Goal: Transaction & Acquisition: Purchase product/service

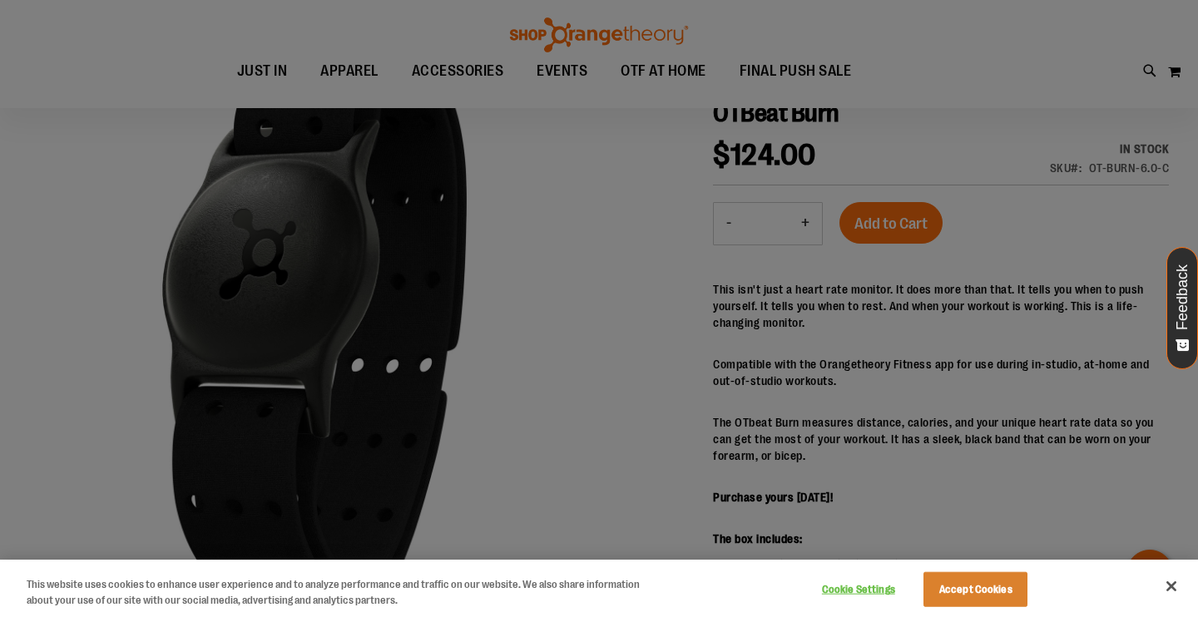
scroll to position [117, 0]
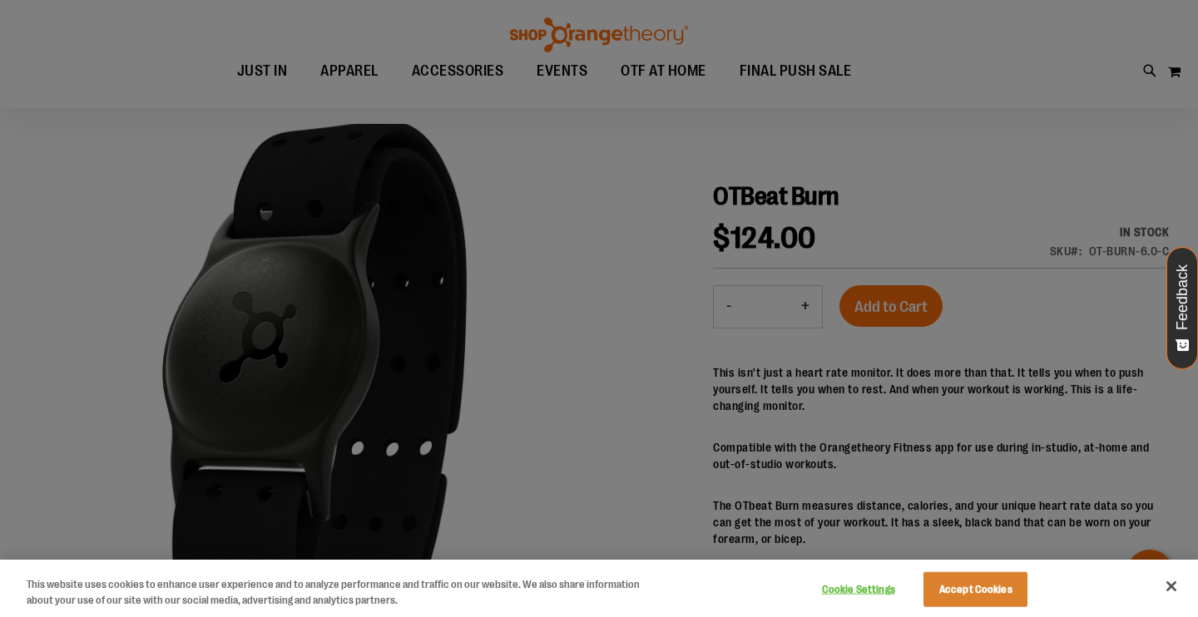
click at [931, 402] on div at bounding box center [599, 308] width 1198 height 617
click at [320, 66] on div at bounding box center [599, 308] width 1198 height 617
click at [880, 587] on button "Cookie Settings" at bounding box center [858, 589] width 104 height 33
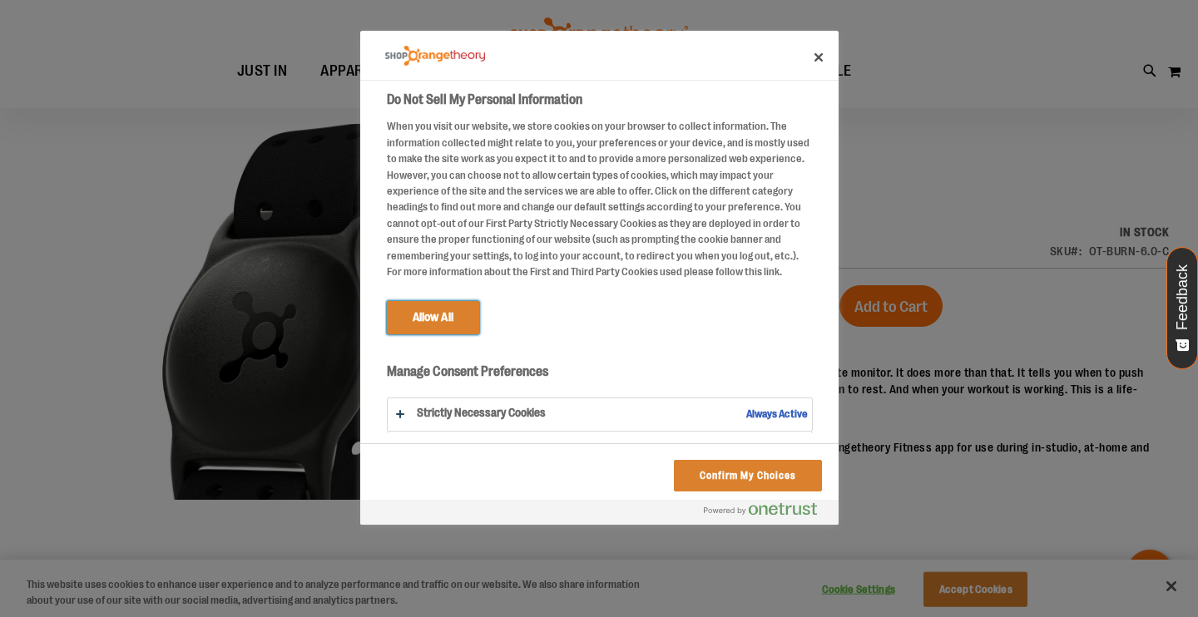
scroll to position [35, 0]
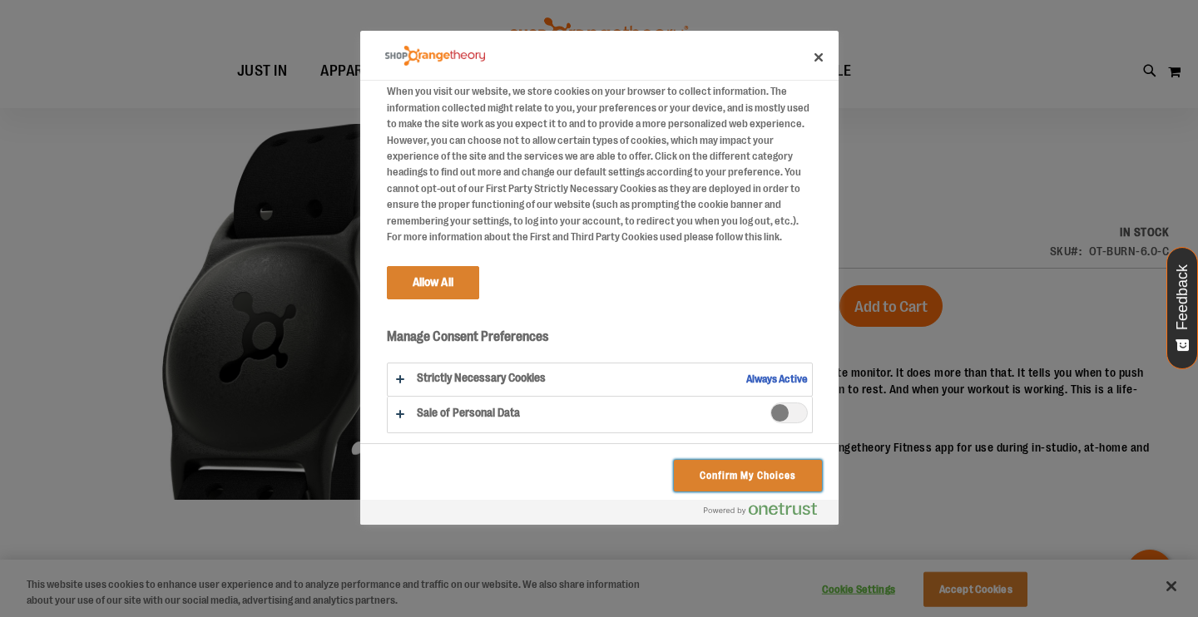
click at [757, 474] on button "Confirm My Choices" at bounding box center [747, 476] width 147 height 32
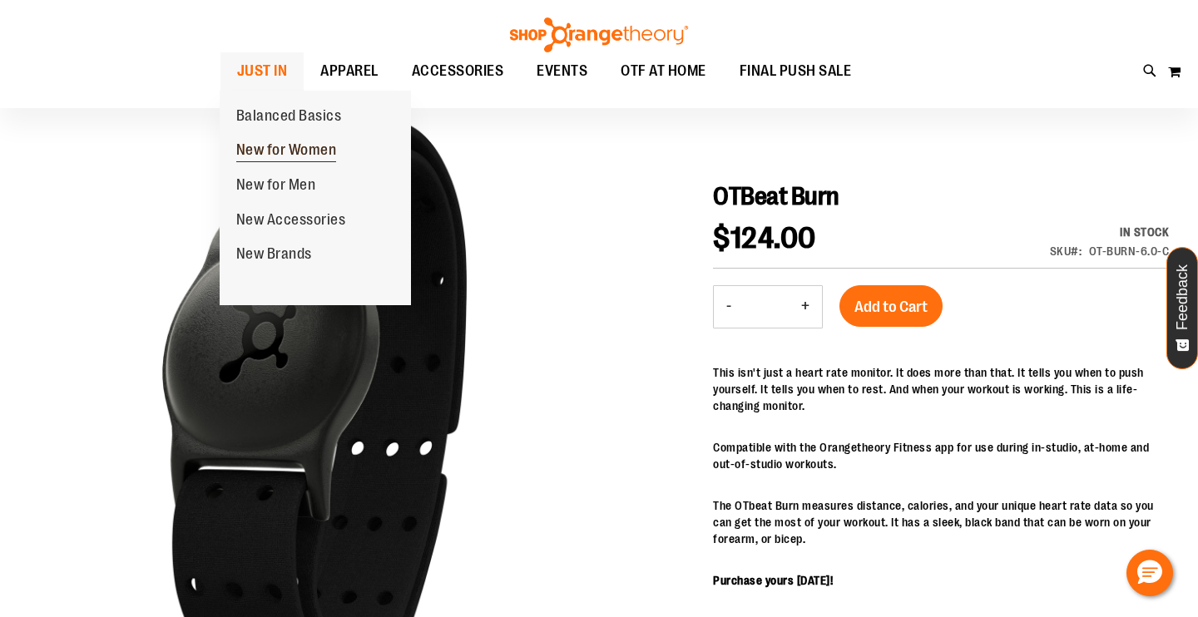
click at [278, 154] on span "New for Women" at bounding box center [286, 151] width 101 height 21
click at [263, 73] on span "JUST IN" at bounding box center [262, 70] width 51 height 37
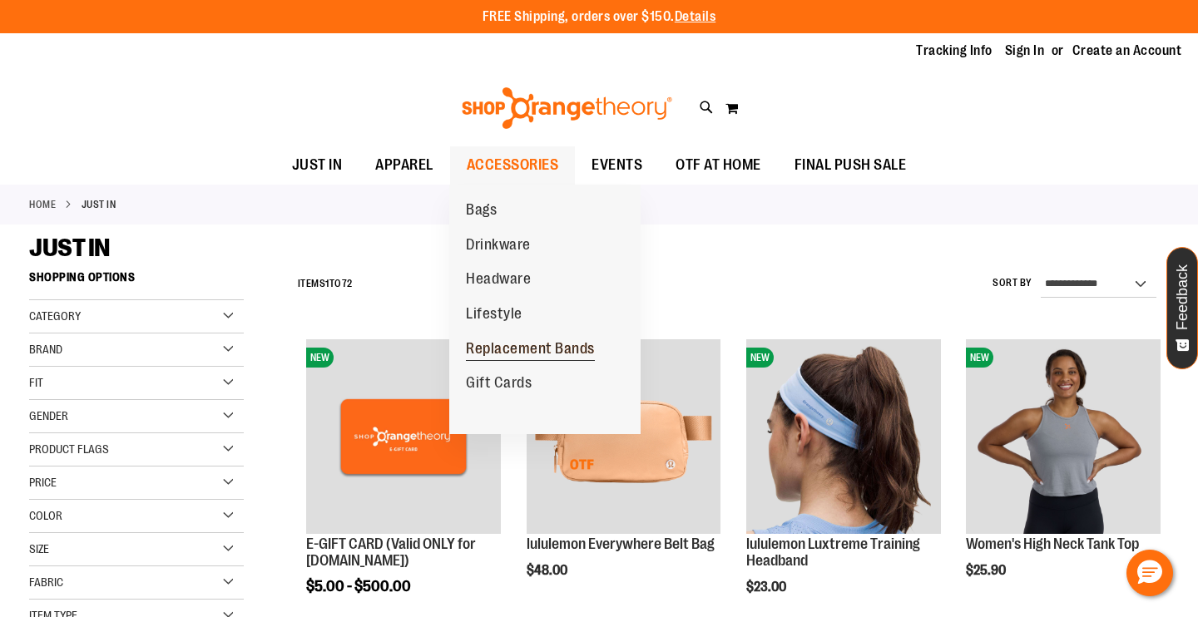
click at [524, 345] on span "Replacement Bands" at bounding box center [530, 350] width 129 height 21
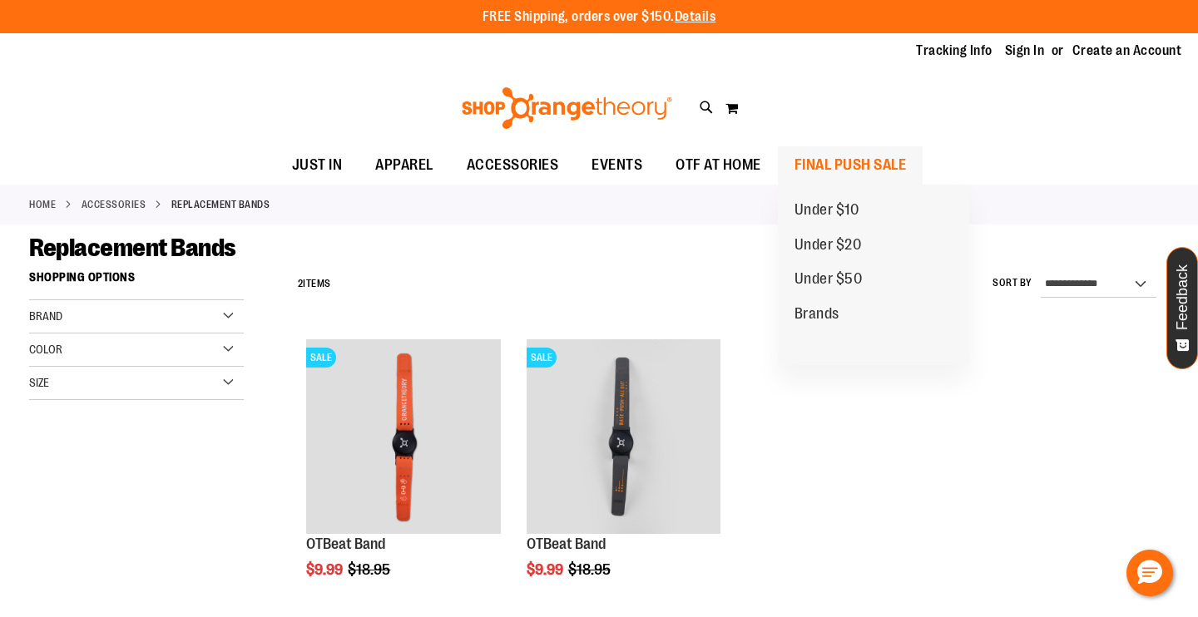
click at [831, 163] on span "FINAL PUSH SALE" at bounding box center [851, 164] width 112 height 37
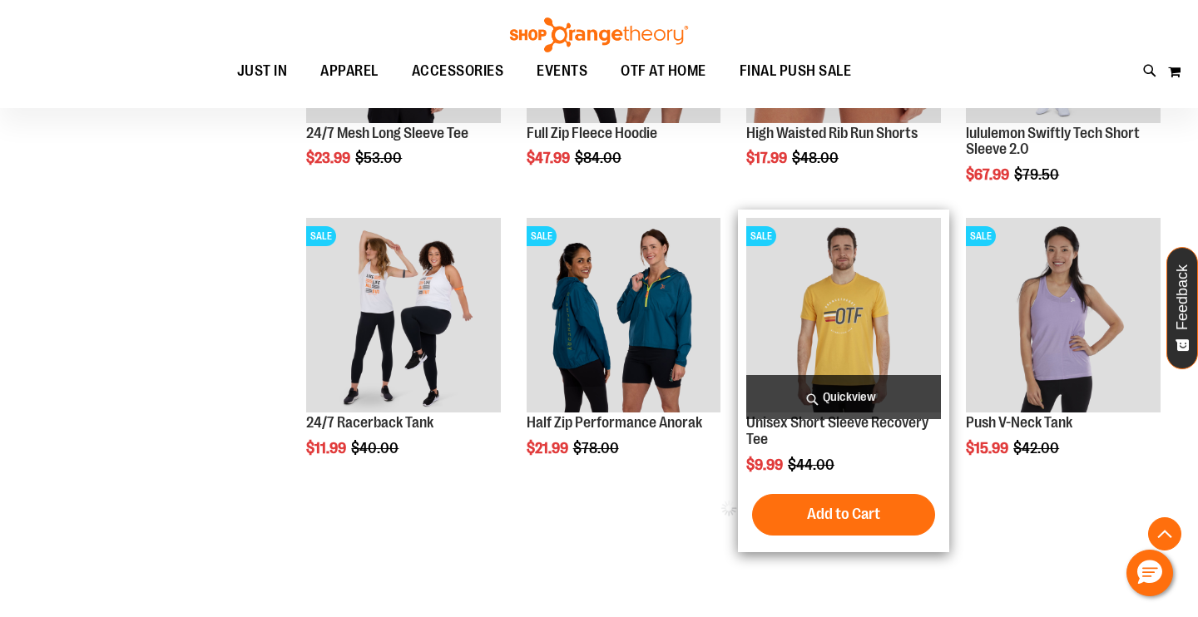
scroll to position [858, 0]
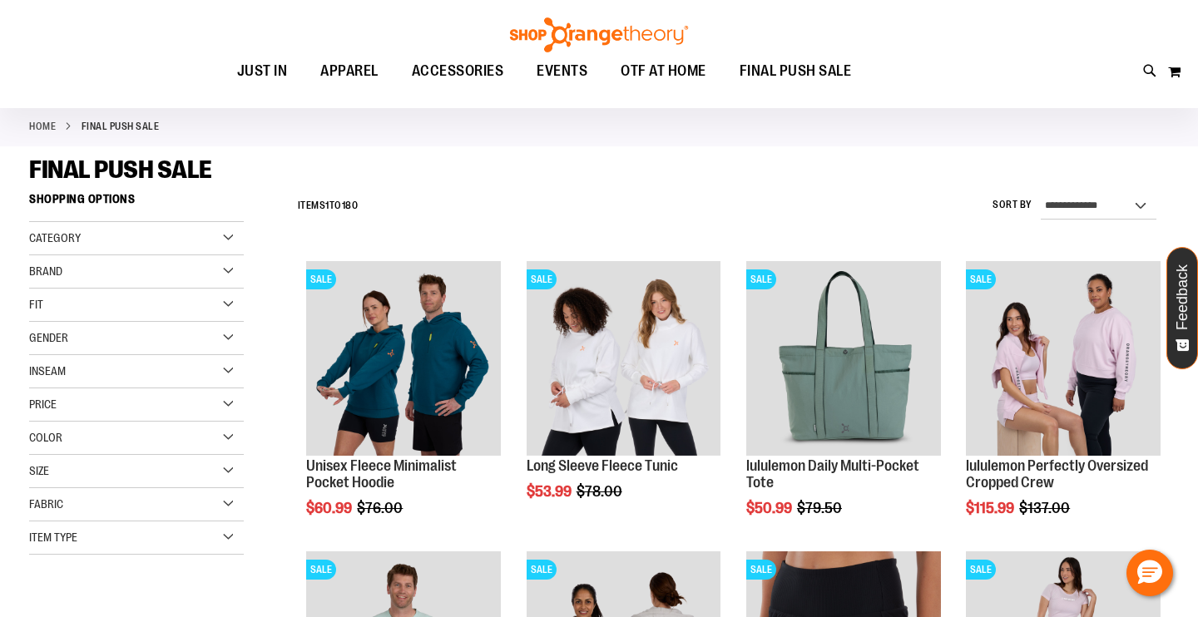
scroll to position [77, 0]
click at [1156, 67] on icon at bounding box center [1150, 71] width 14 height 19
type input "**********"
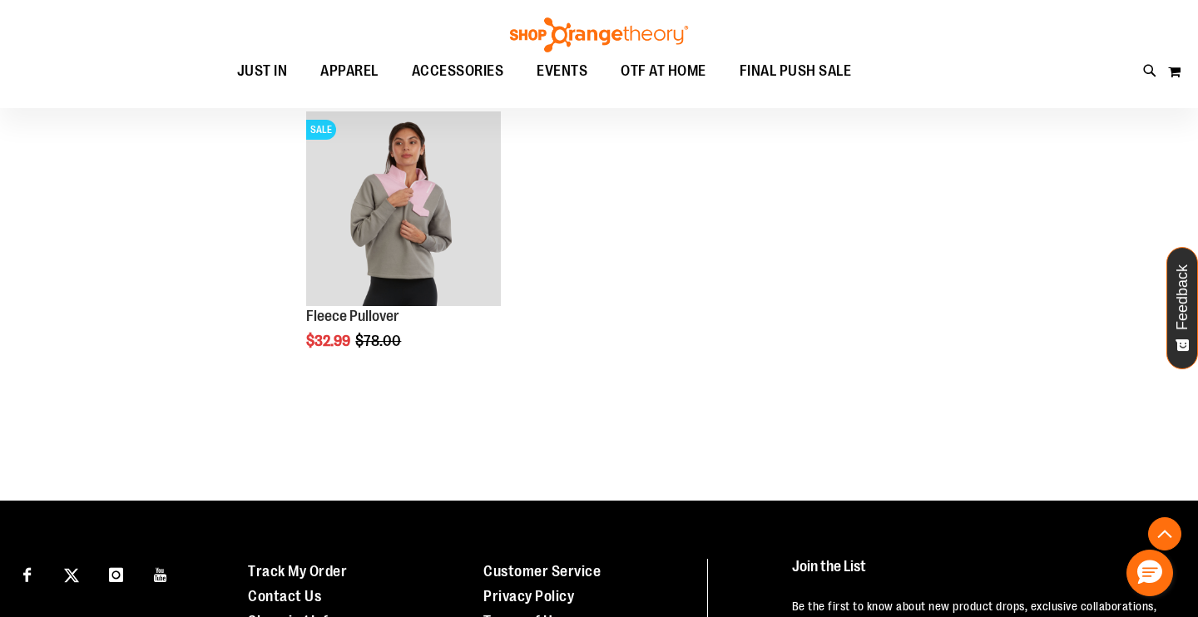
scroll to position [857, 0]
